Goal: Task Accomplishment & Management: Use online tool/utility

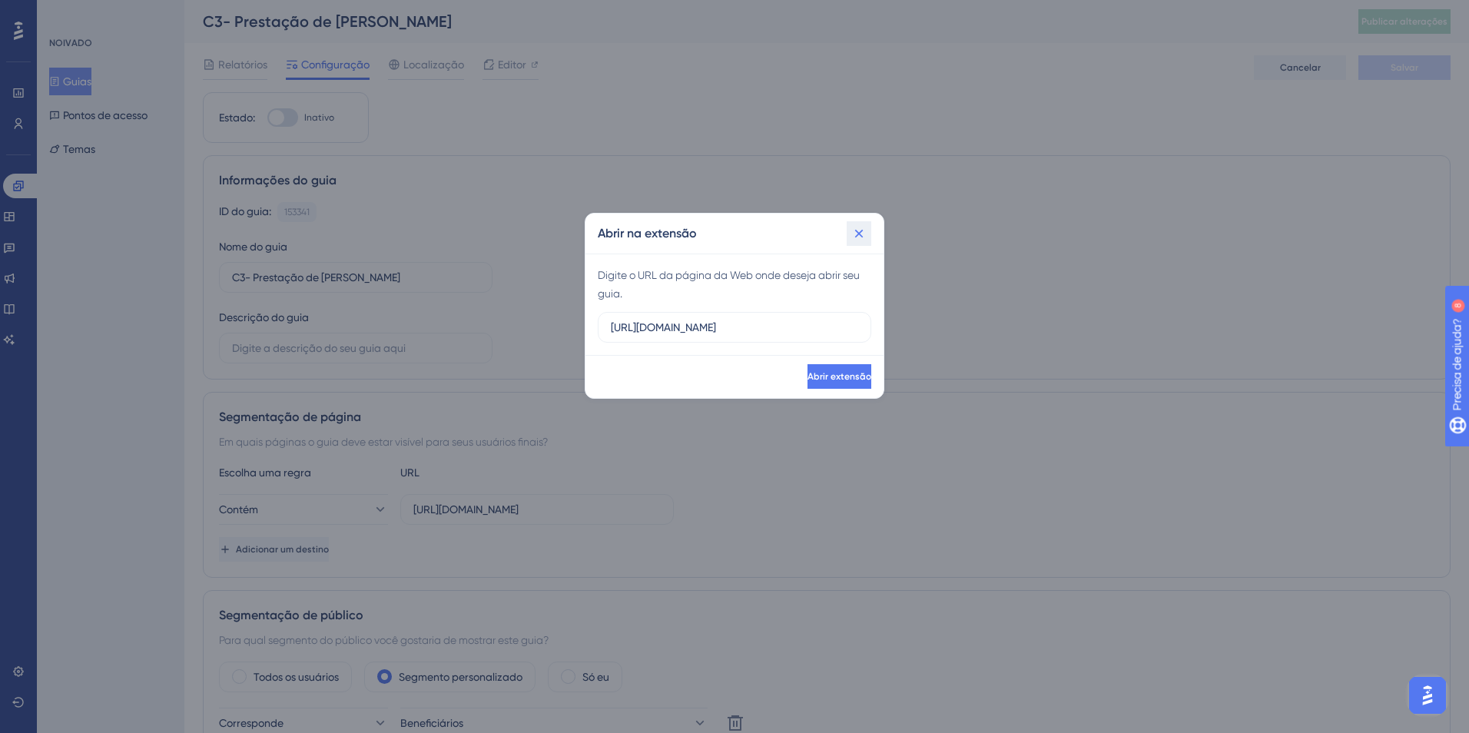
click at [859, 237] on icon at bounding box center [858, 233] width 15 height 15
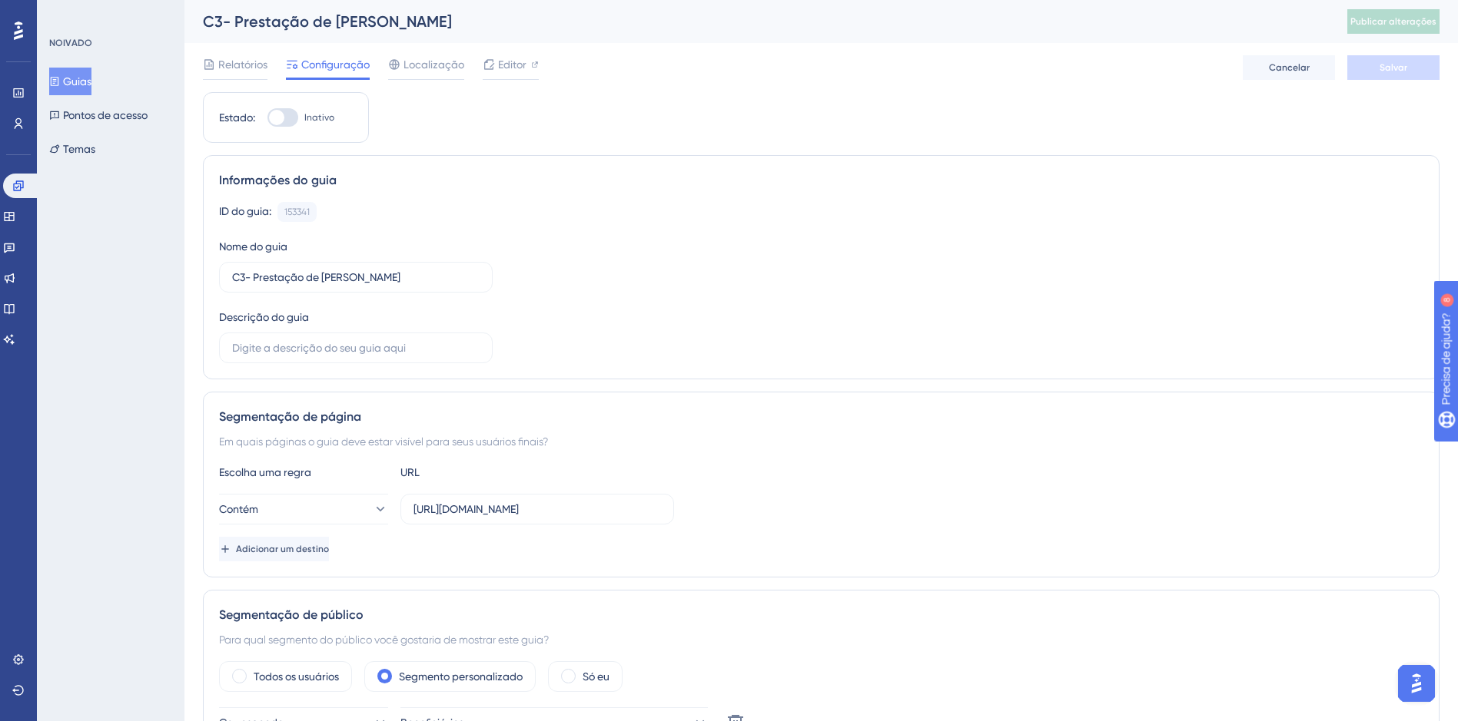
click at [89, 88] on font "Guias" at bounding box center [77, 81] width 28 height 18
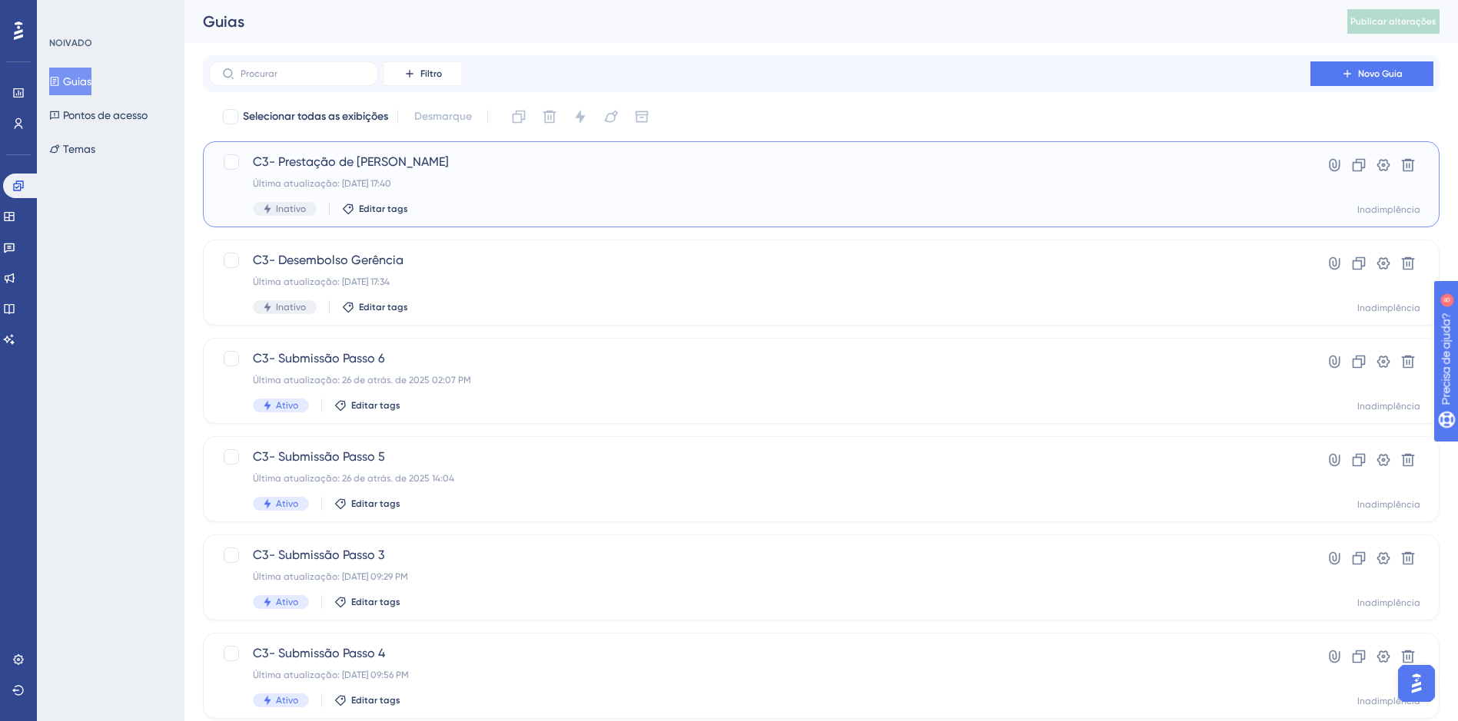
click at [517, 191] on div "C3- Prestação de Contas Gerência Última atualização: 02 de out. de 2025 17:40 I…" at bounding box center [759, 184] width 1013 height 63
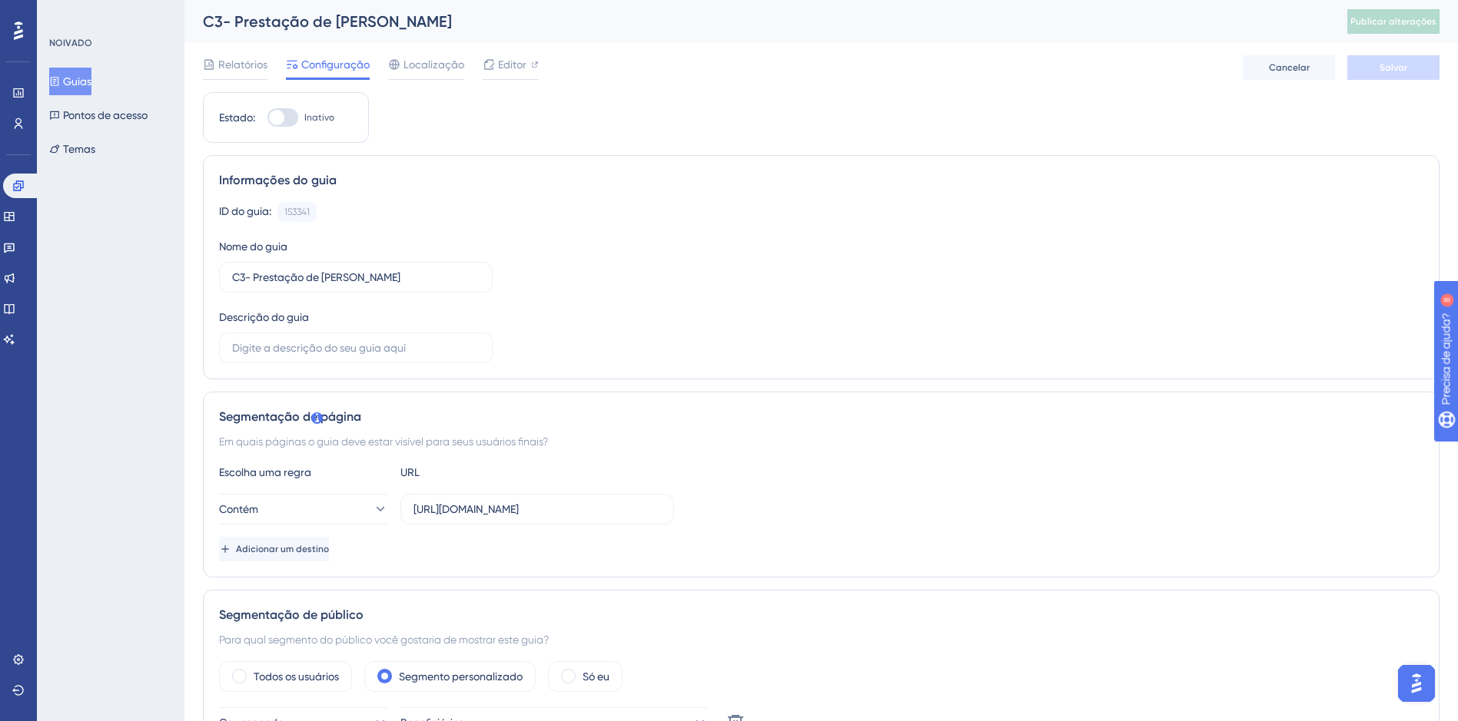
scroll to position [307, 0]
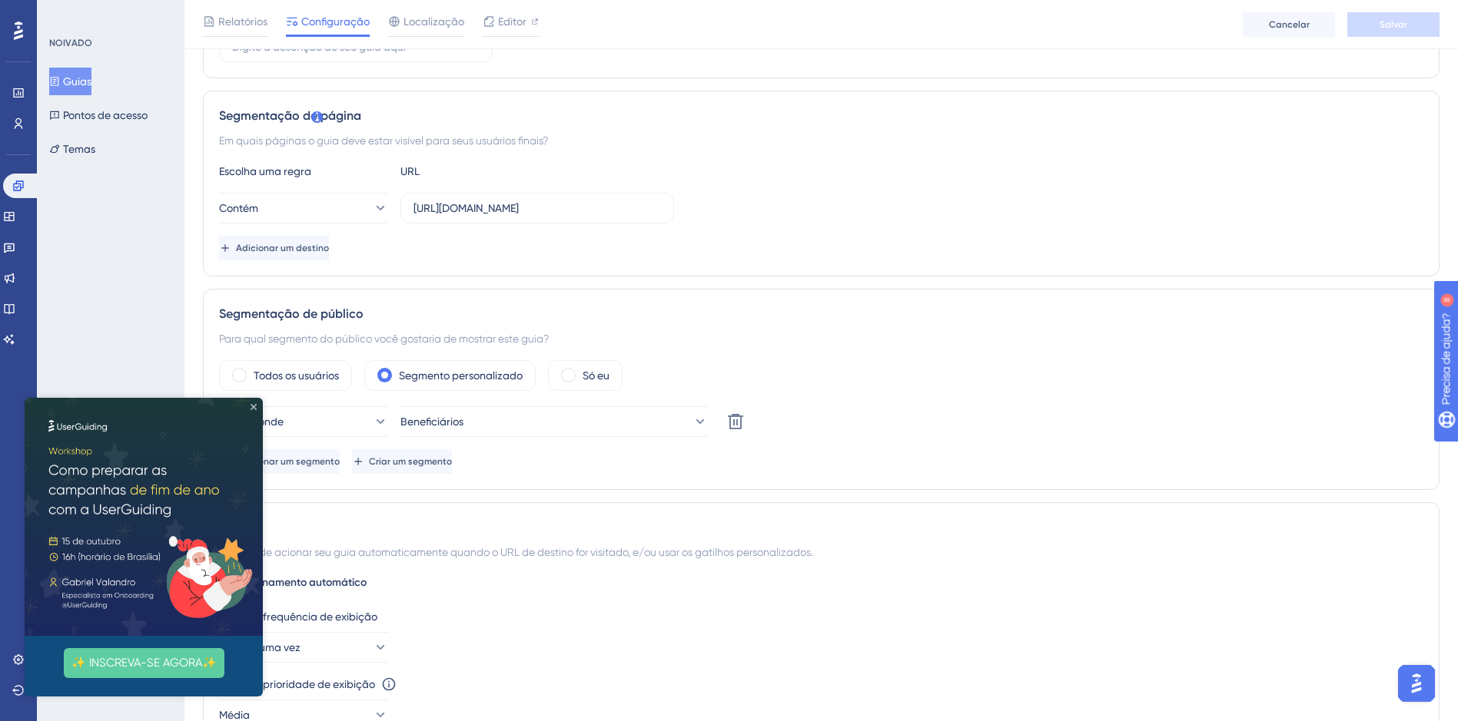
click at [252, 406] on icon "Fechar visualização" at bounding box center [253, 407] width 6 height 6
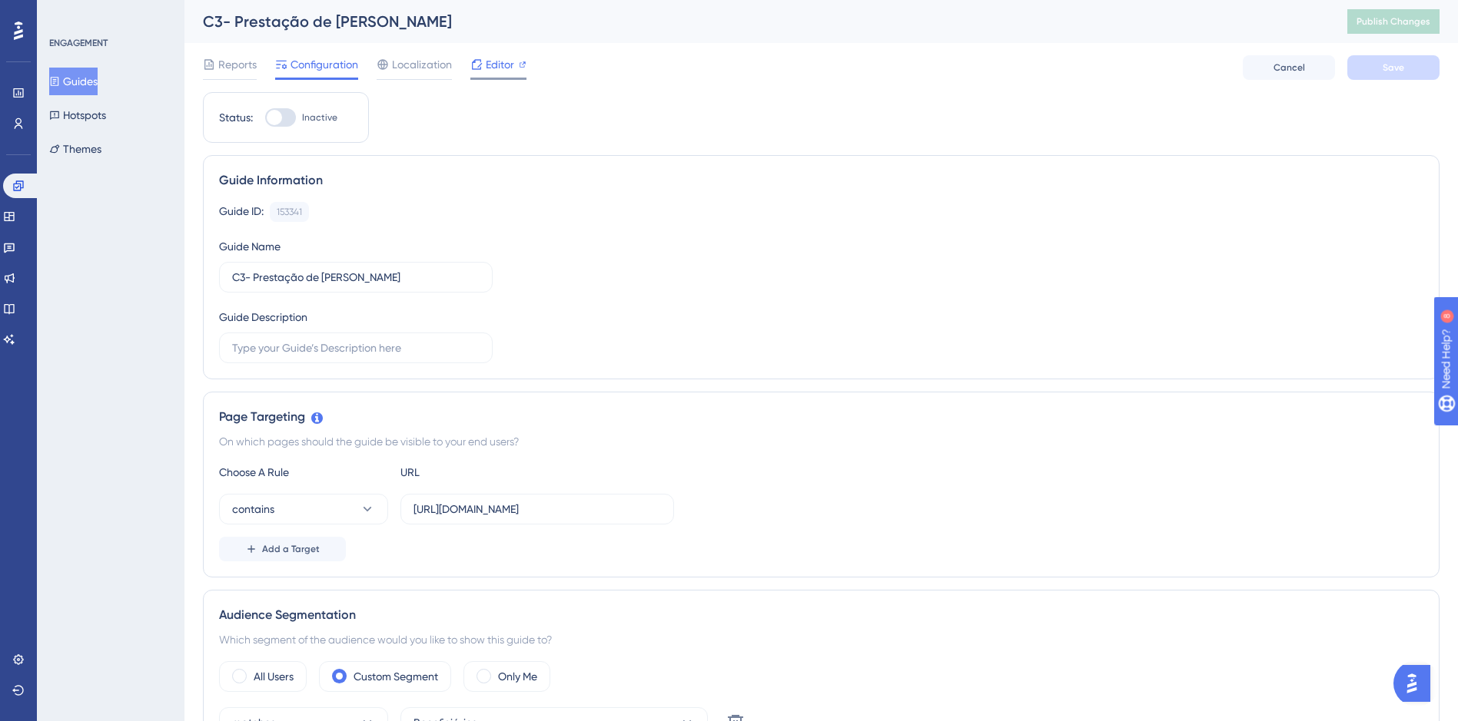
click at [495, 65] on span "Editor" at bounding box center [500, 64] width 28 height 18
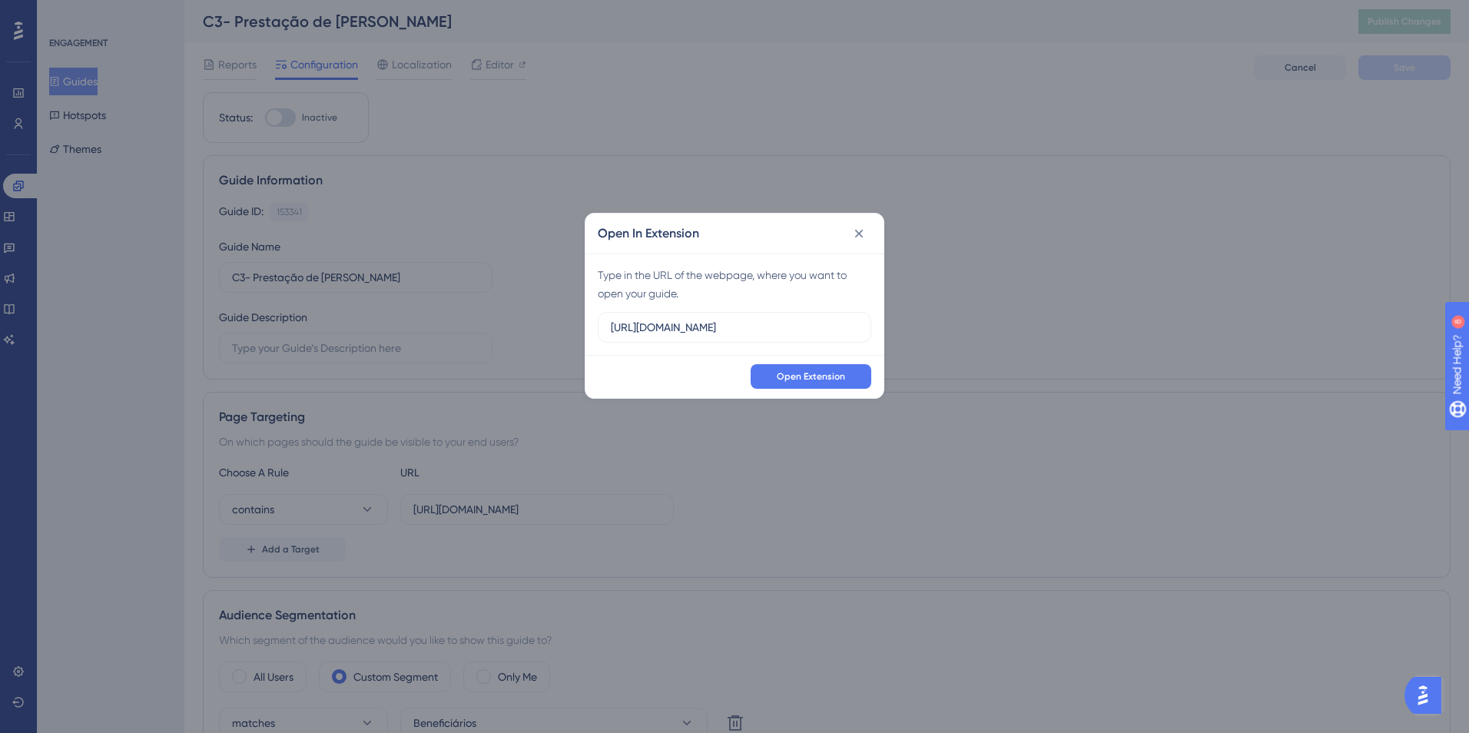
click at [653, 121] on div "Open In Extension Type in the URL of the webpage, where you want to open your g…" at bounding box center [734, 366] width 1469 height 733
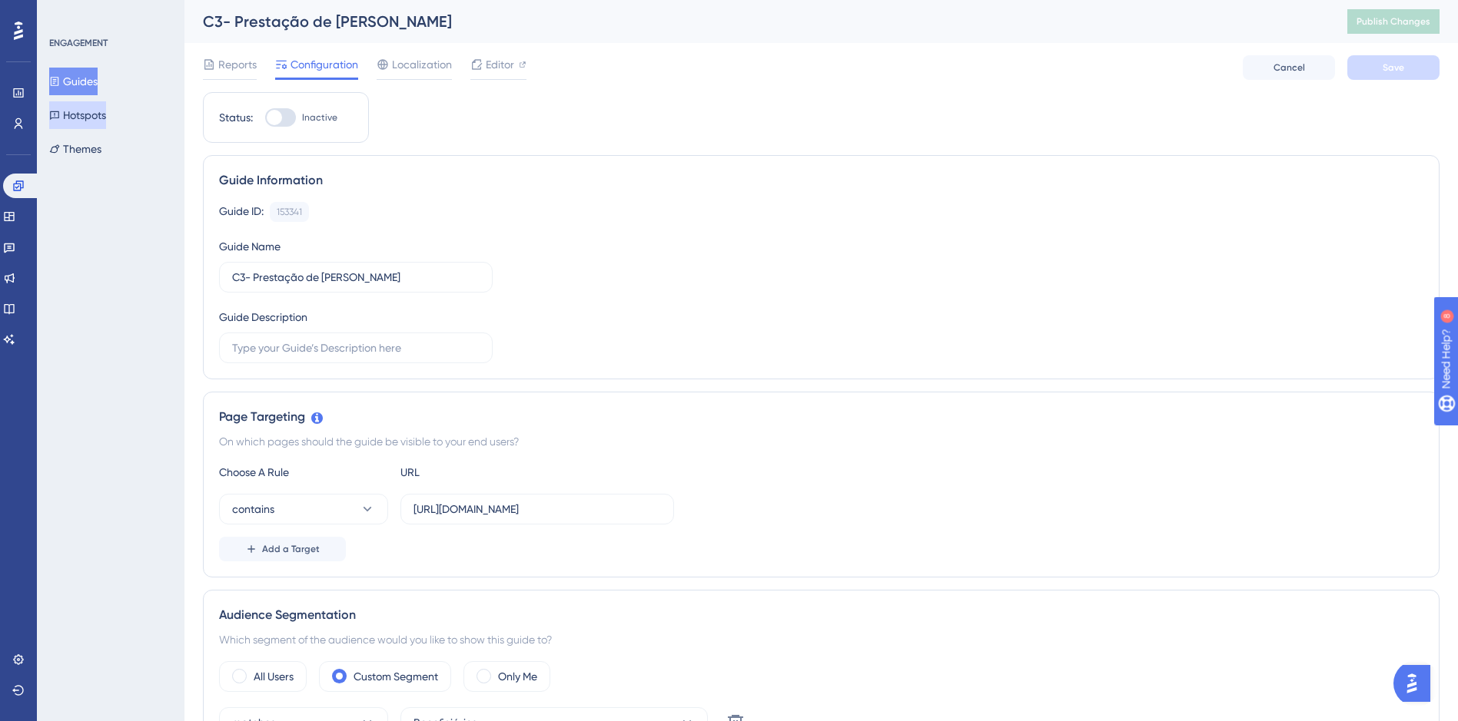
click at [92, 105] on button "Hotspots" at bounding box center [77, 115] width 57 height 28
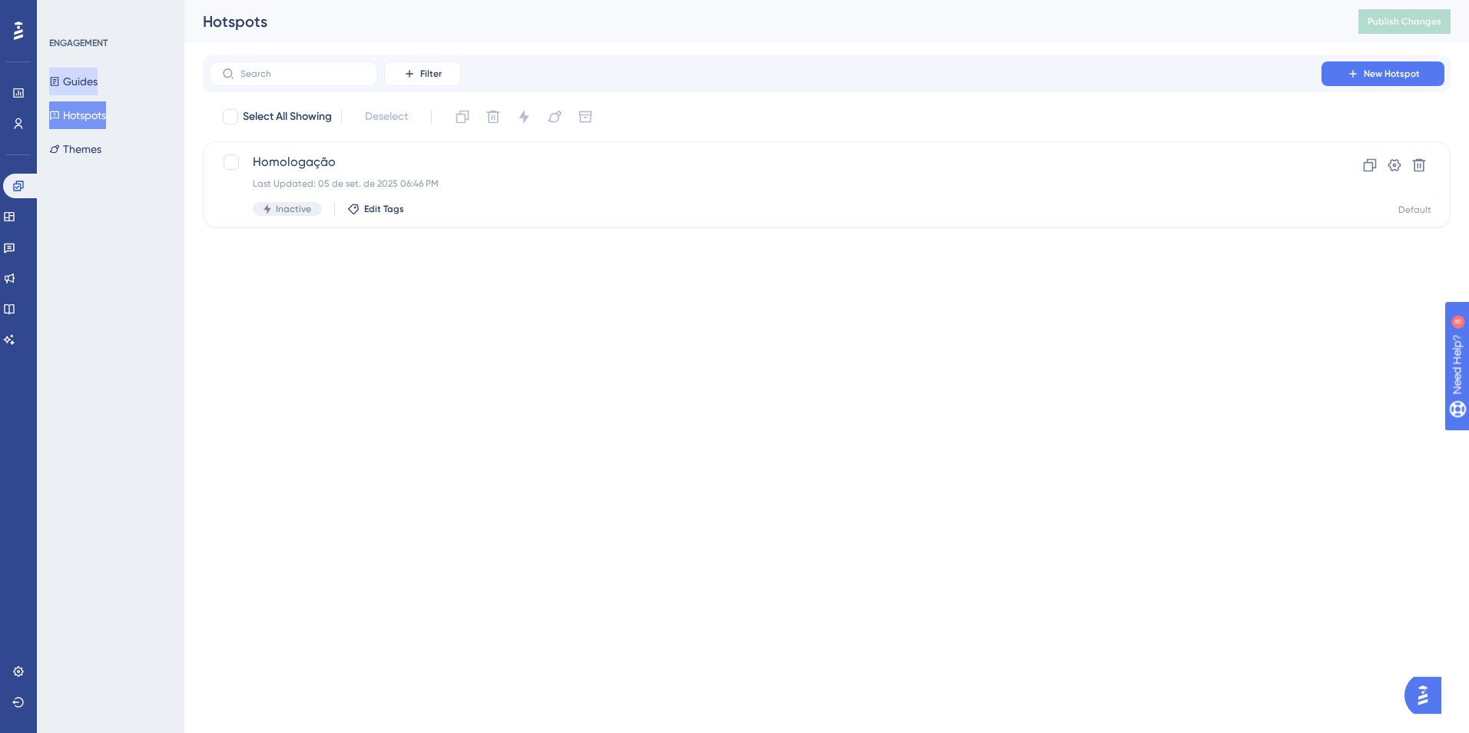
click at [86, 85] on button "Guides" at bounding box center [73, 82] width 48 height 28
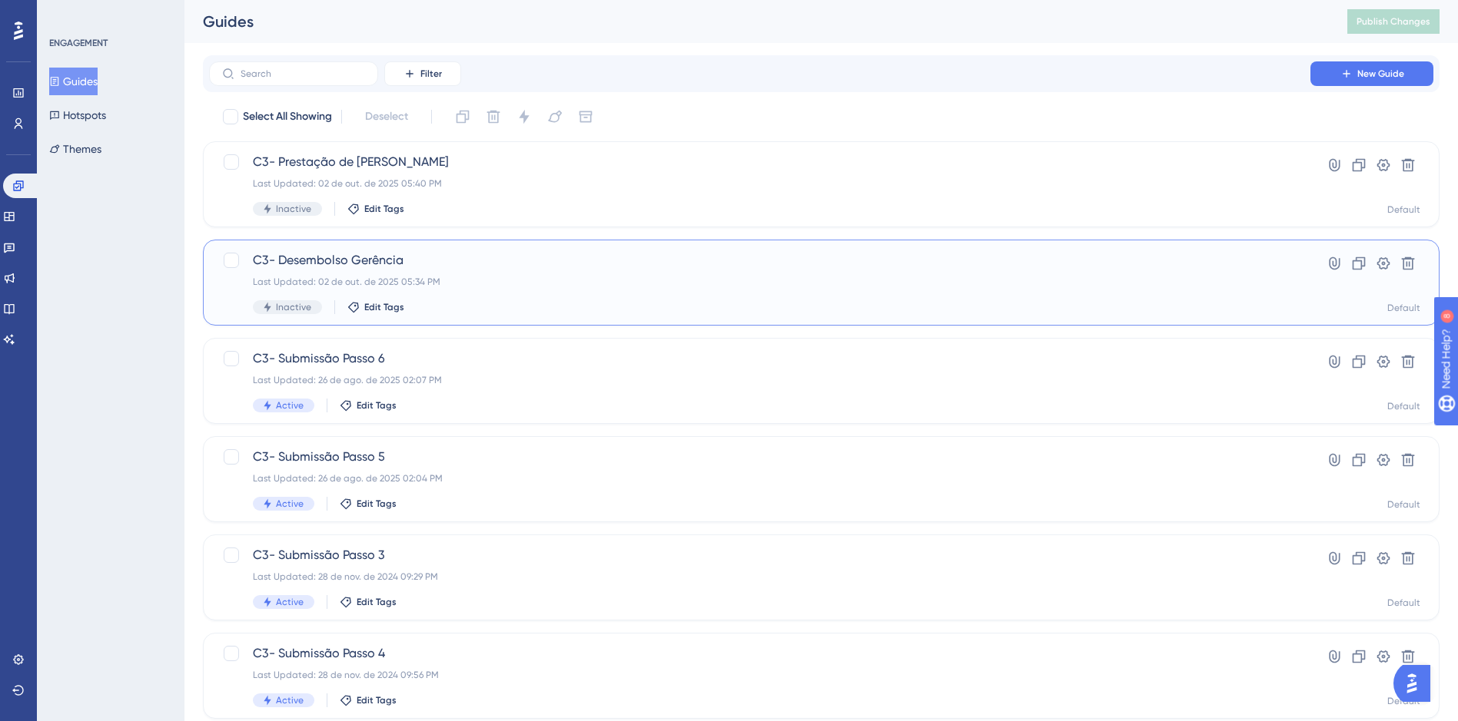
click at [579, 284] on div "Last Updated: 02 de out. de 2025 05:34 PM" at bounding box center [759, 282] width 1013 height 12
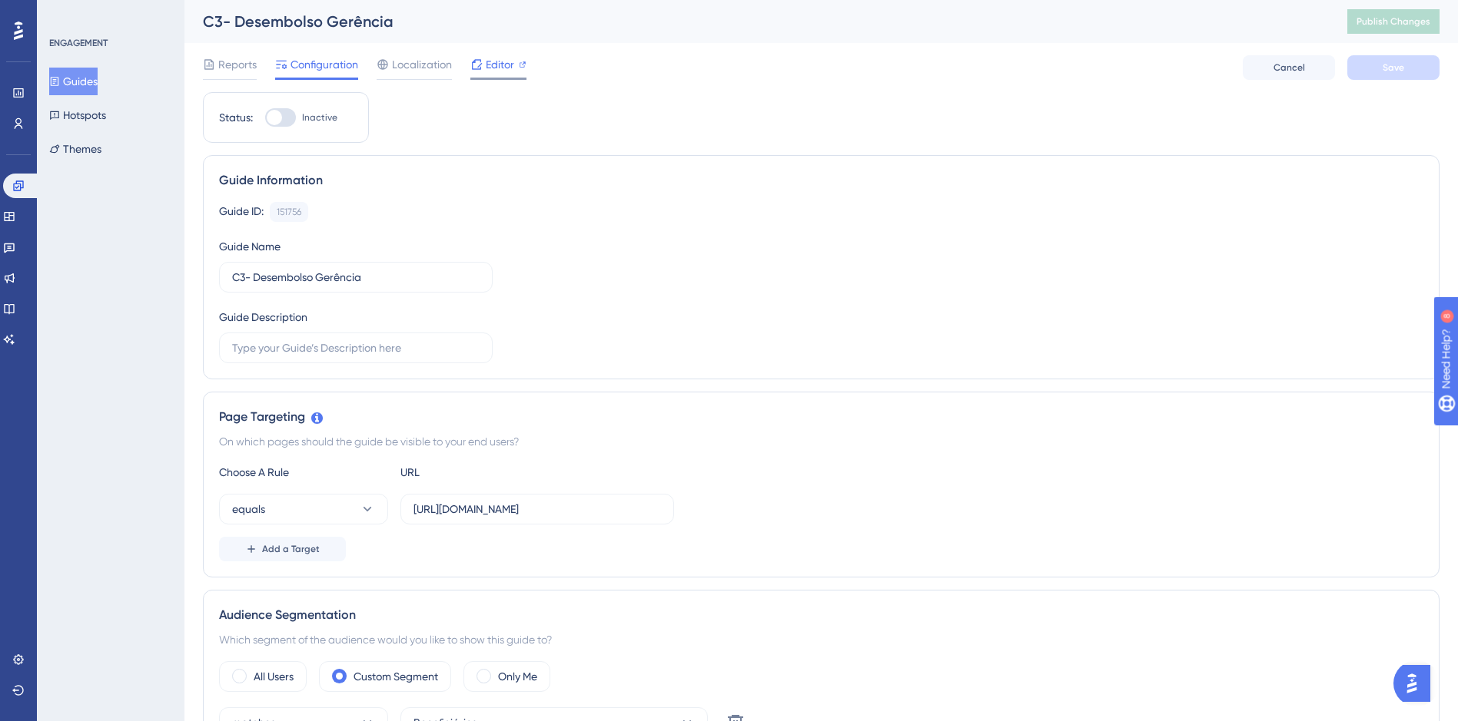
click at [496, 68] on span "Editor" at bounding box center [500, 64] width 28 height 18
